Goal: Entertainment & Leisure: Consume media (video, audio)

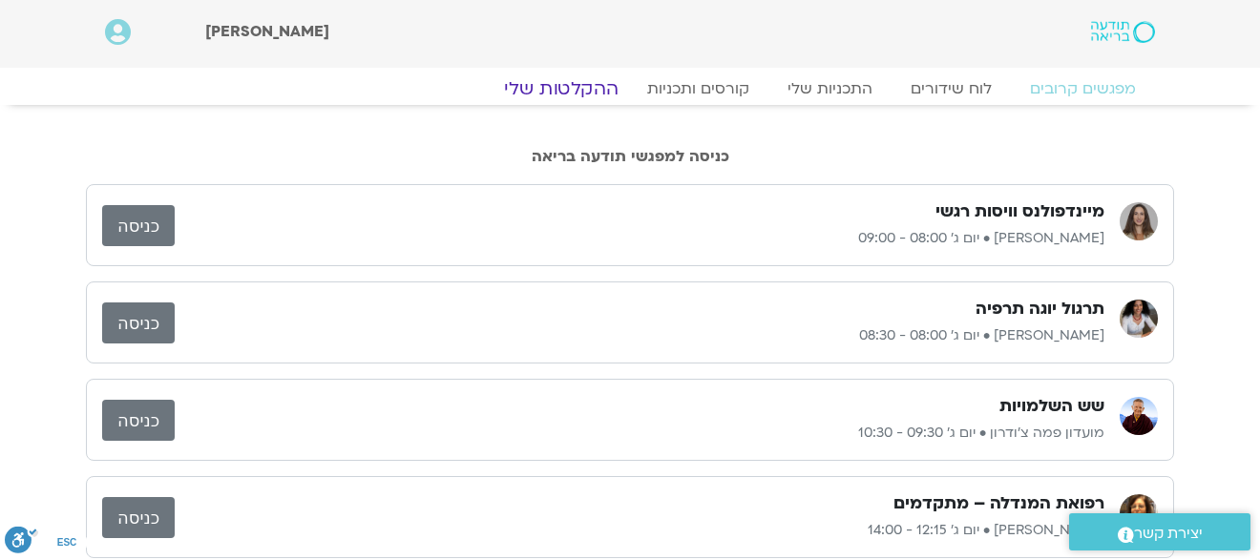
click at [556, 94] on link "ההקלטות שלי" at bounding box center [561, 88] width 160 height 23
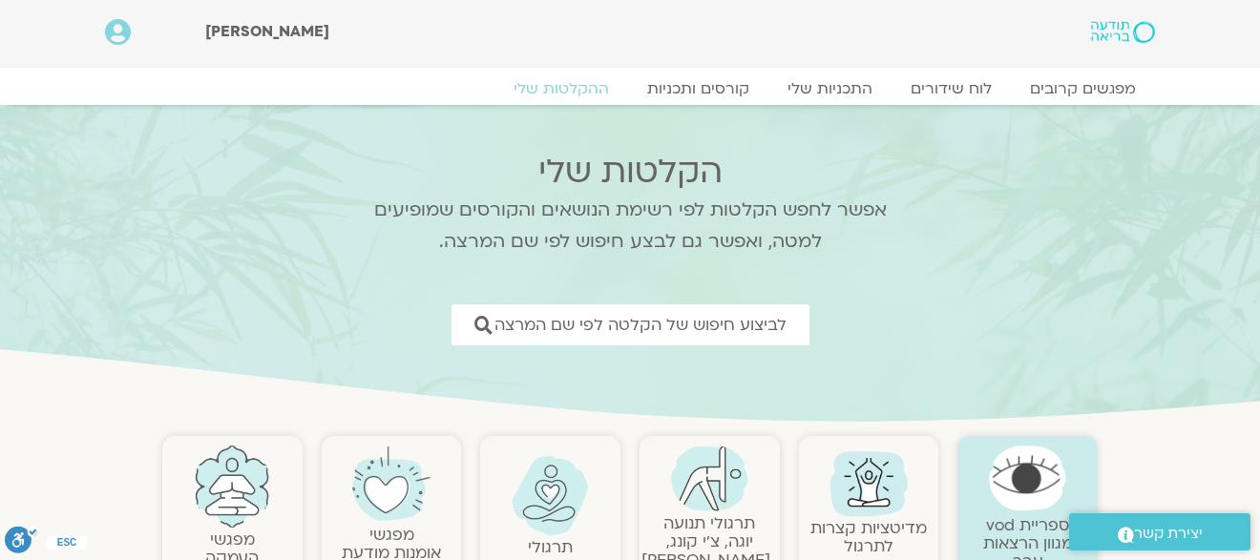
scroll to position [95, 0]
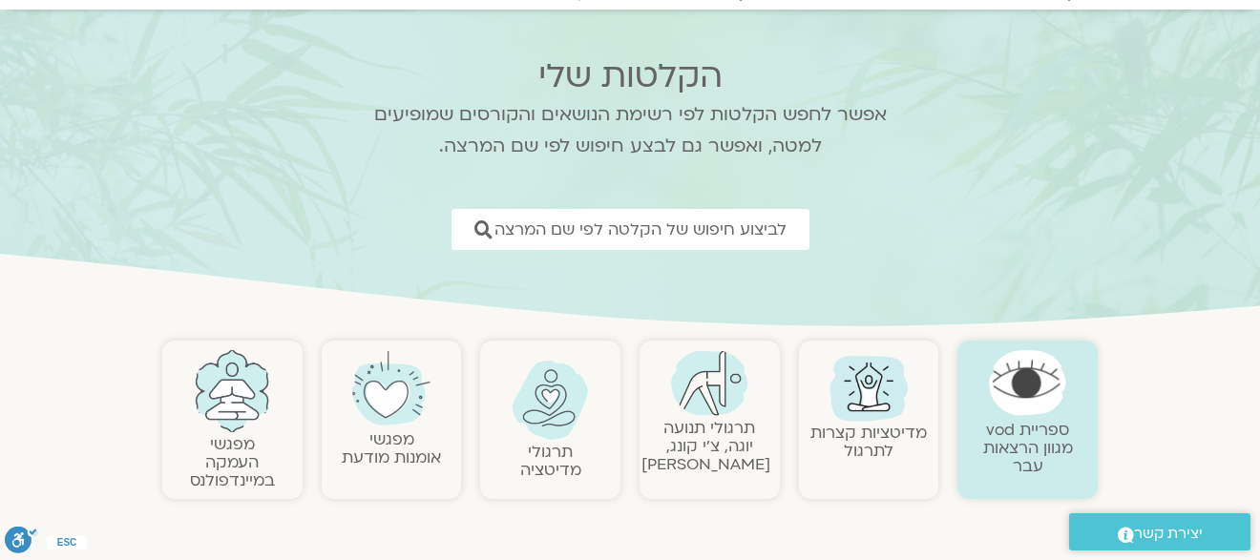
click at [699, 444] on link "תרגולי תנועה יוגה, צ׳י קונג, פלדנקרייז" at bounding box center [705, 446] width 129 height 58
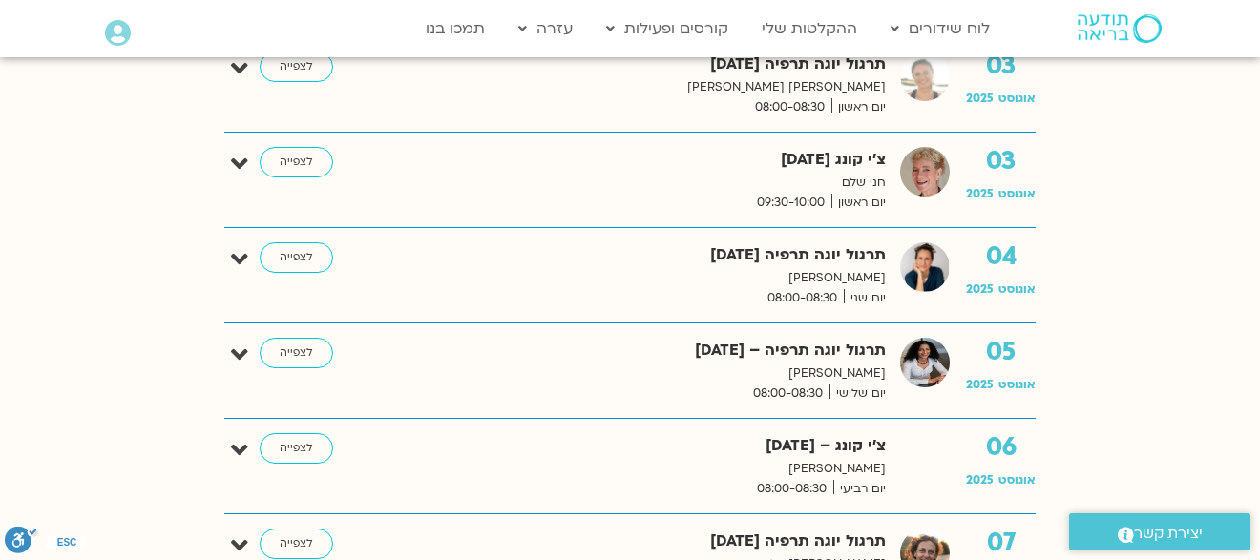
scroll to position [668, 0]
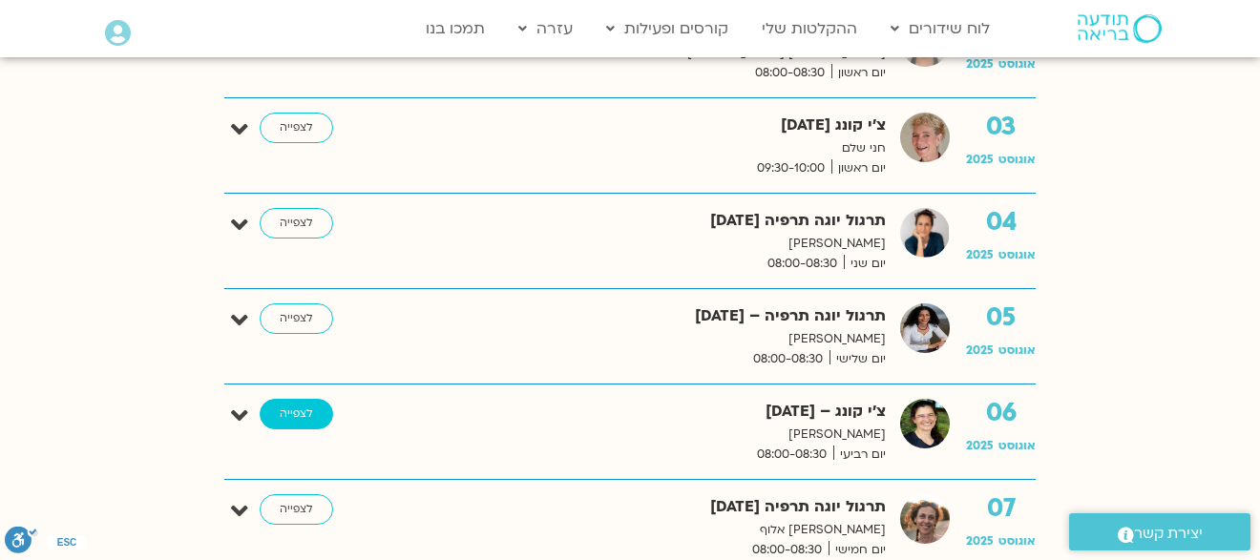
click at [307, 401] on link "לצפייה" at bounding box center [296, 414] width 73 height 31
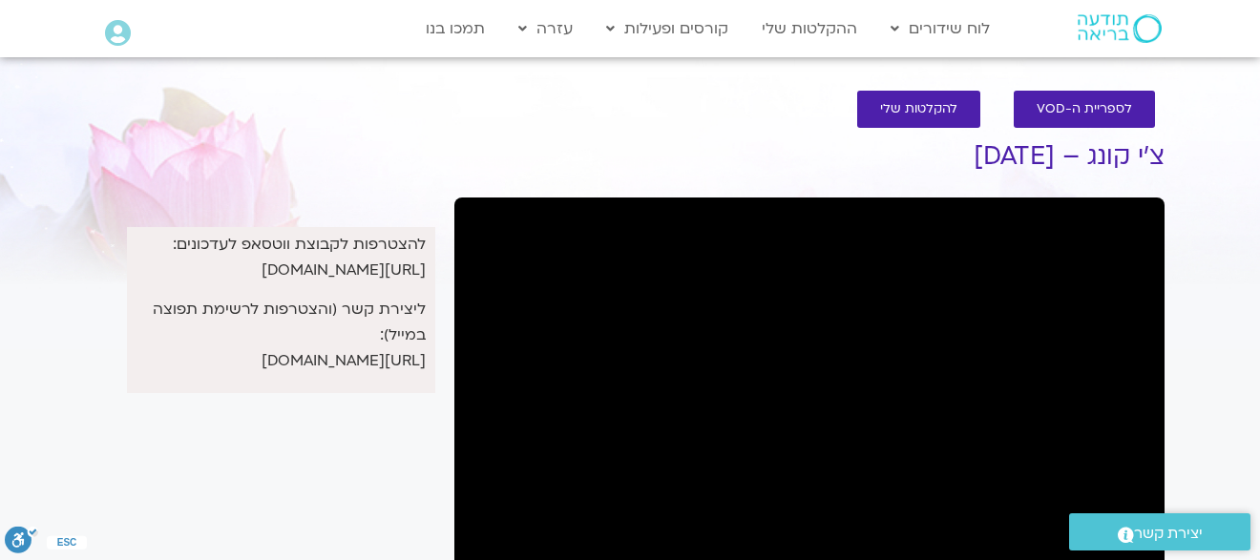
scroll to position [95, 0]
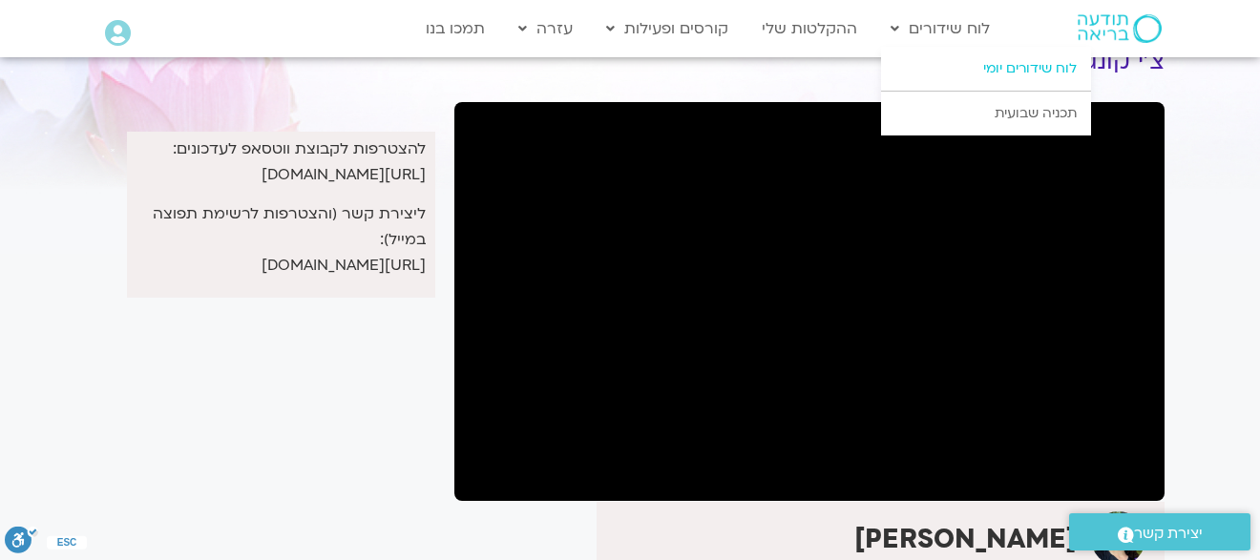
click at [999, 74] on link "לוח שידורים יומי" at bounding box center [986, 69] width 210 height 44
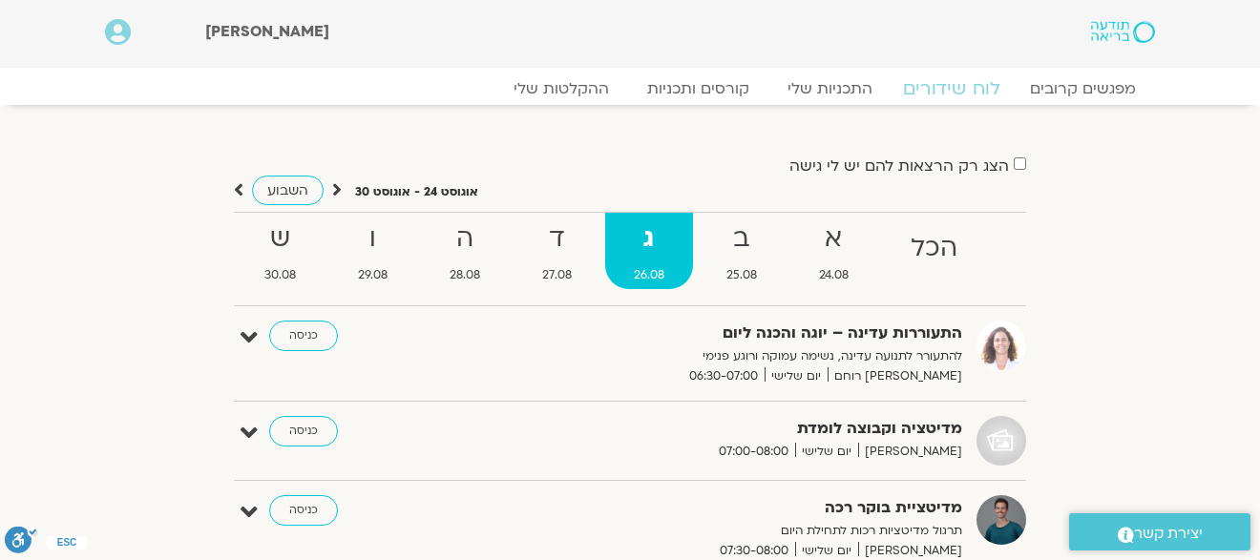
click at [953, 91] on link "לוח שידורים" at bounding box center [951, 88] width 143 height 23
